Goal: Task Accomplishment & Management: Manage account settings

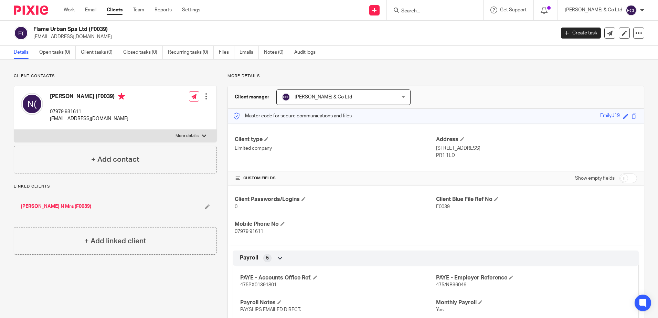
click at [43, 7] on img at bounding box center [31, 10] width 34 height 9
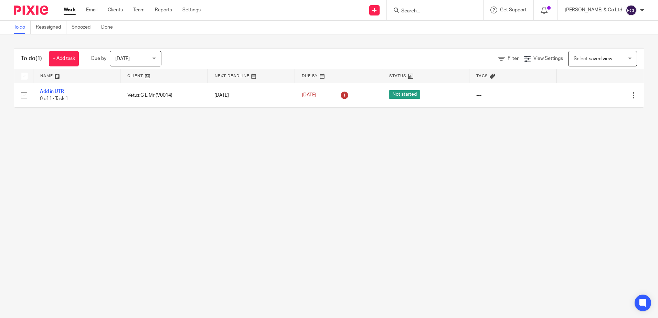
click at [445, 12] on input "Search" at bounding box center [432, 11] width 62 height 6
click at [113, 11] on link "Clients" at bounding box center [115, 10] width 15 height 7
click at [115, 10] on link "Clients" at bounding box center [115, 10] width 15 height 7
click at [119, 9] on link "Clients" at bounding box center [115, 10] width 15 height 7
click at [116, 11] on link "Clients" at bounding box center [115, 10] width 15 height 7
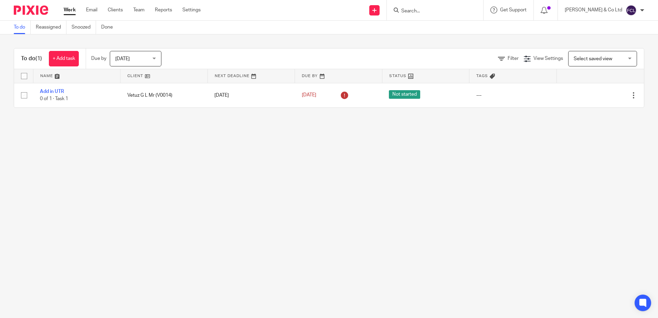
click at [125, 8] on ul "Work Email Clients Team Reports Settings" at bounding box center [137, 10] width 147 height 7
click at [119, 10] on link "Clients" at bounding box center [115, 10] width 15 height 7
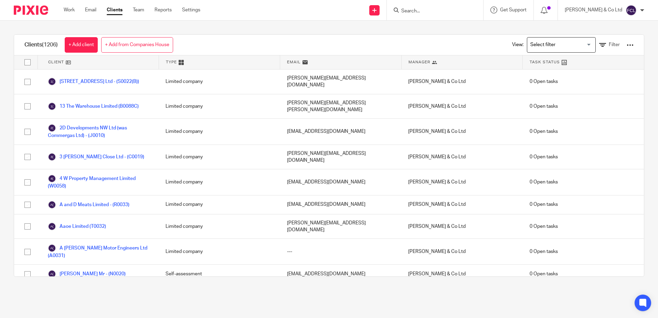
click at [443, 9] on input "Search" at bounding box center [432, 11] width 62 height 6
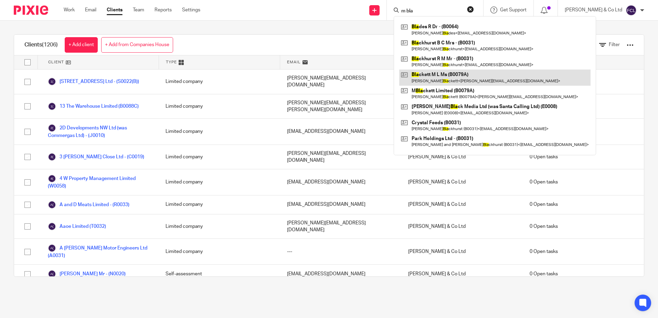
type input "m bla"
click at [463, 75] on link at bounding box center [494, 78] width 191 height 16
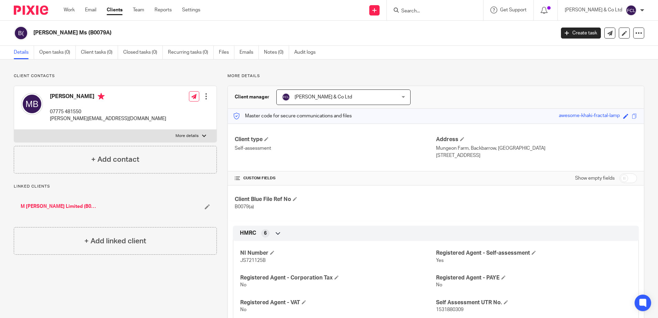
click at [204, 97] on div at bounding box center [206, 96] width 7 height 7
click at [169, 112] on link "Edit contact" at bounding box center [174, 112] width 66 height 10
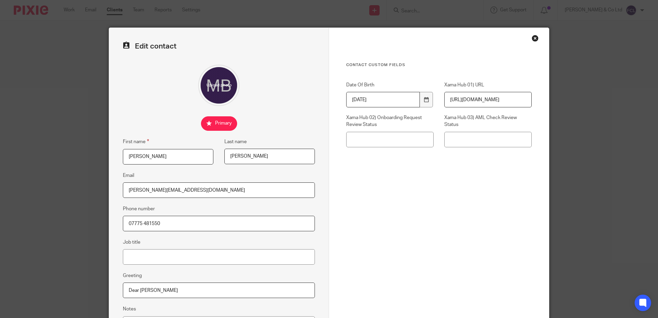
drag, startPoint x: 144, startPoint y: 189, endPoint x: 114, endPoint y: 189, distance: 29.6
click at [116, 189] on div "Edit contact First name Michelle Last name Blackett Email mickie@ottertarn.com …" at bounding box center [219, 195] width 220 height 334
paste input "buitelaar.co.uk"
type input "[PERSON_NAME][EMAIL_ADDRESS][DOMAIN_NAME]"
click at [184, 256] on input "Job title" at bounding box center [219, 256] width 192 height 15
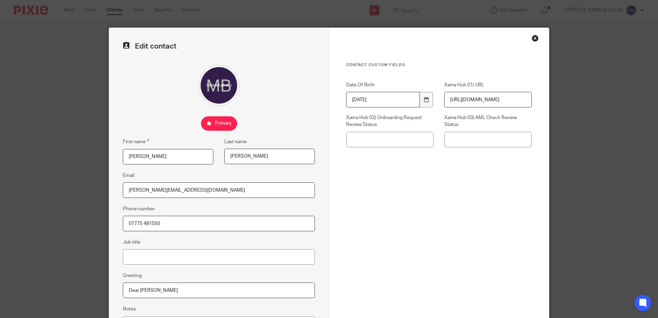
click at [192, 224] on input "07775 481550" at bounding box center [219, 223] width 192 height 15
click at [142, 223] on input "07775 481550" at bounding box center [219, 223] width 192 height 15
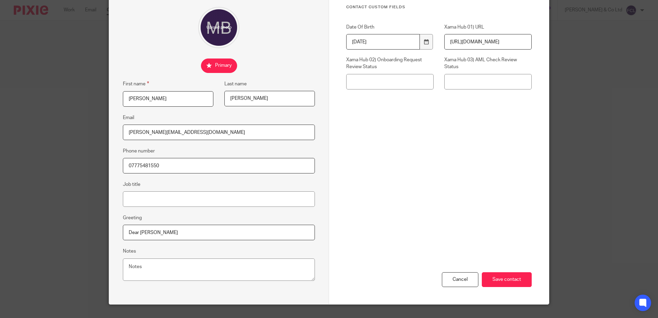
scroll to position [72, 0]
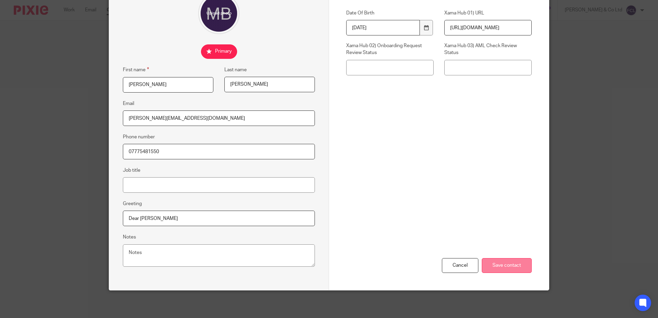
type input "07775481550"
click at [498, 269] on input "Save contact" at bounding box center [507, 265] width 50 height 15
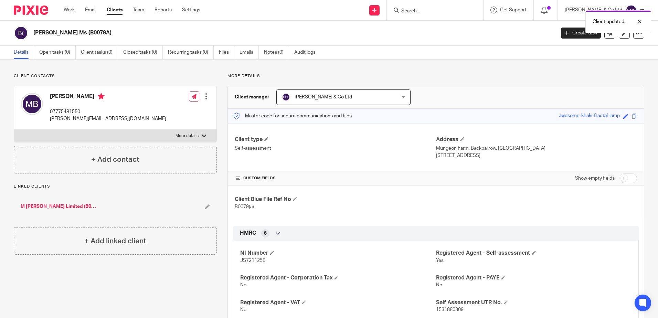
click at [54, 206] on link "M [PERSON_NAME] Limited (B0079A)" at bounding box center [59, 206] width 76 height 7
